Goal: Check status: Check status

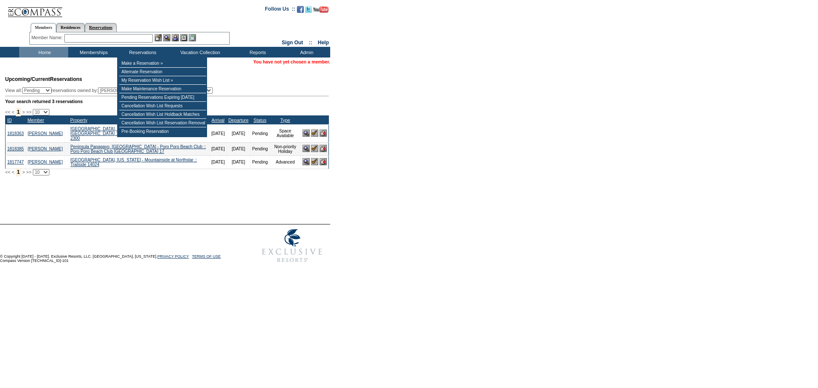
click at [104, 26] on link "Reservations" at bounding box center [101, 27] width 32 height 9
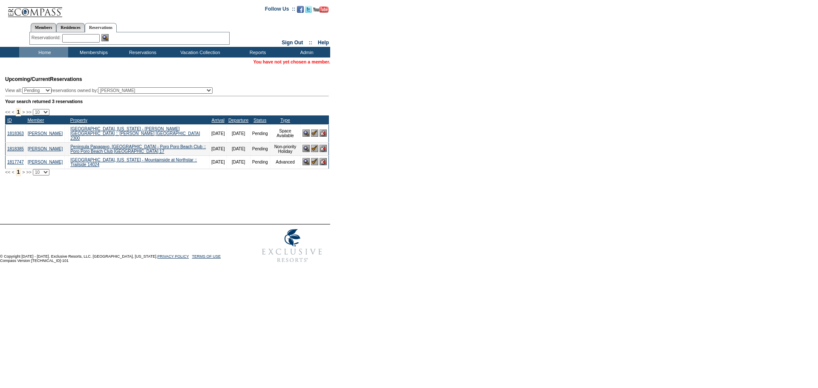
click at [81, 37] on input "text" at bounding box center [81, 38] width 38 height 9
type input "18128858"
click at [109, 38] on img at bounding box center [104, 37] width 7 height 7
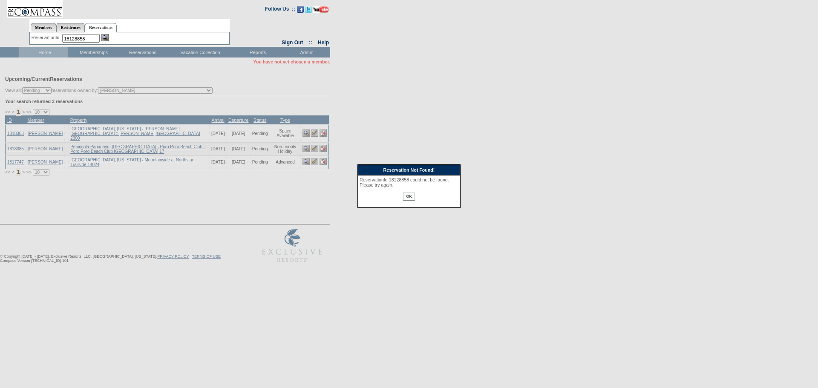
click at [410, 198] on input "OK" at bounding box center [409, 197] width 12 height 8
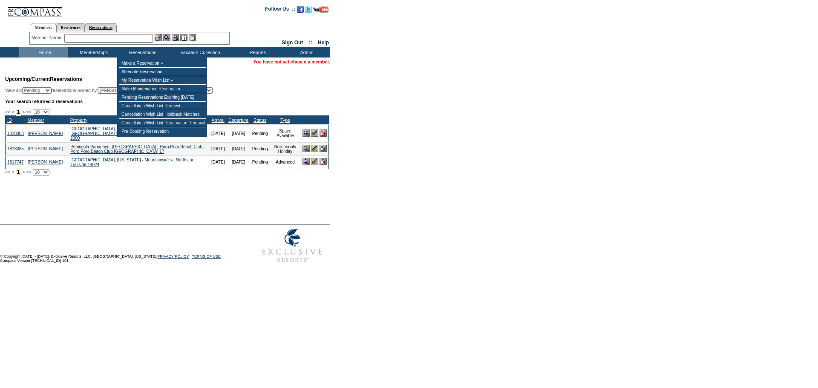
click at [105, 30] on link "Reservations" at bounding box center [101, 27] width 32 height 9
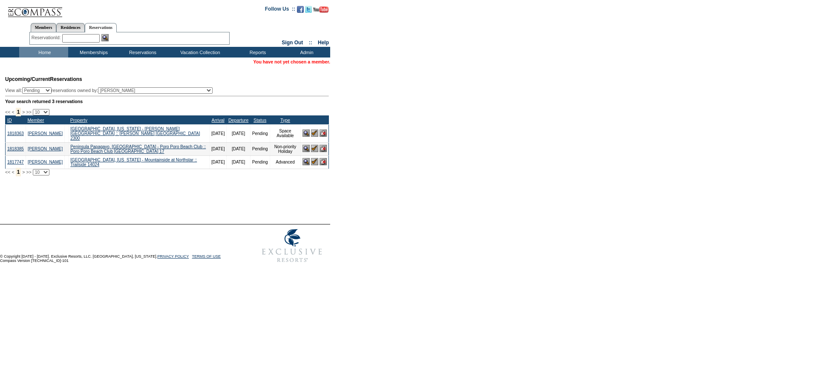
click at [94, 35] on input "text" at bounding box center [81, 38] width 38 height 9
type input "1"
type input "1812858"
click at [108, 38] on img at bounding box center [104, 37] width 7 height 7
